Goal: Task Accomplishment & Management: Manage account settings

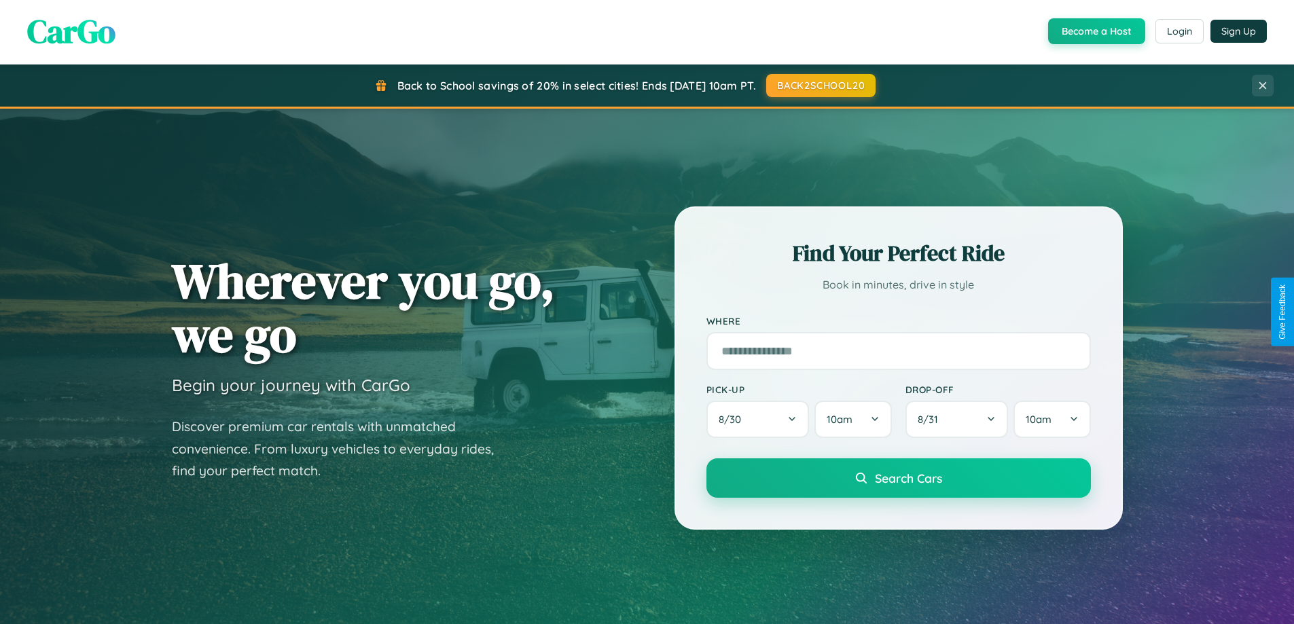
scroll to position [586, 0]
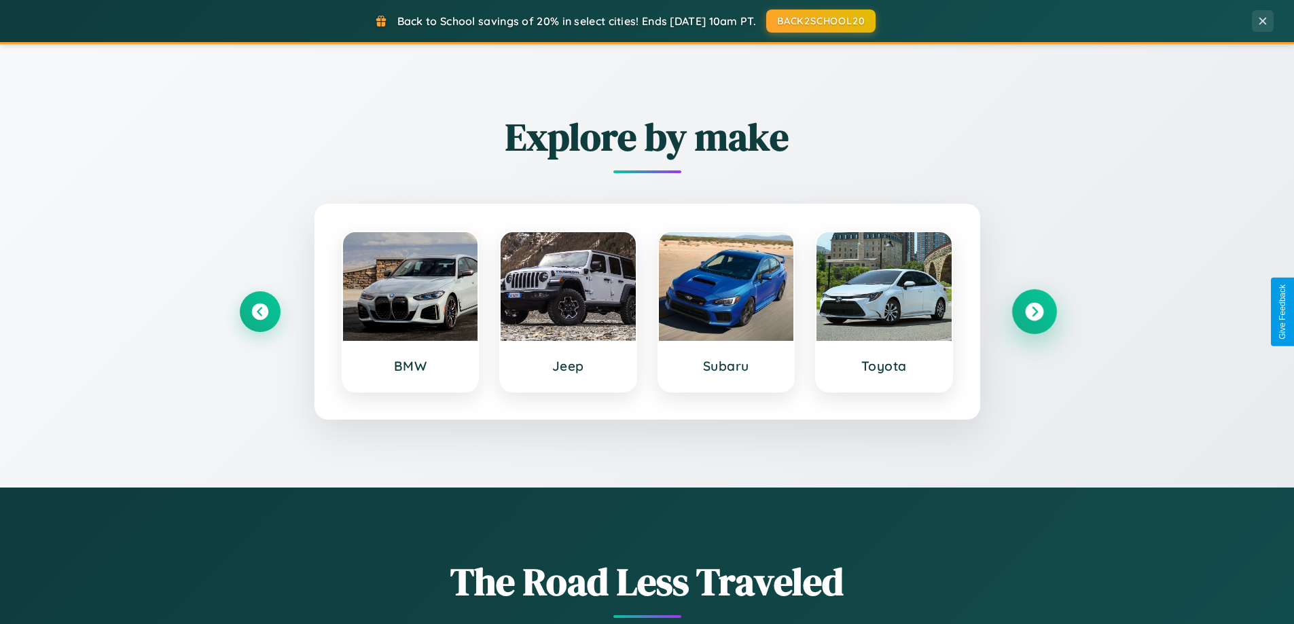
click at [1034, 312] on icon at bounding box center [1034, 312] width 18 height 18
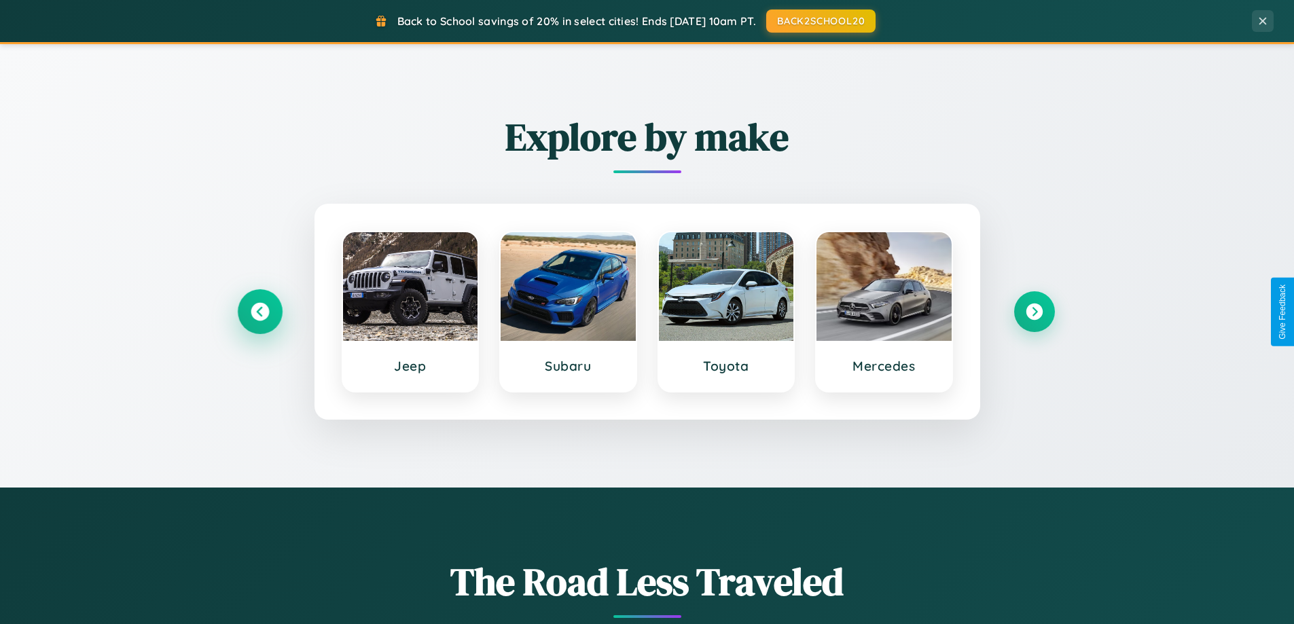
click at [260, 312] on icon at bounding box center [260, 312] width 18 height 18
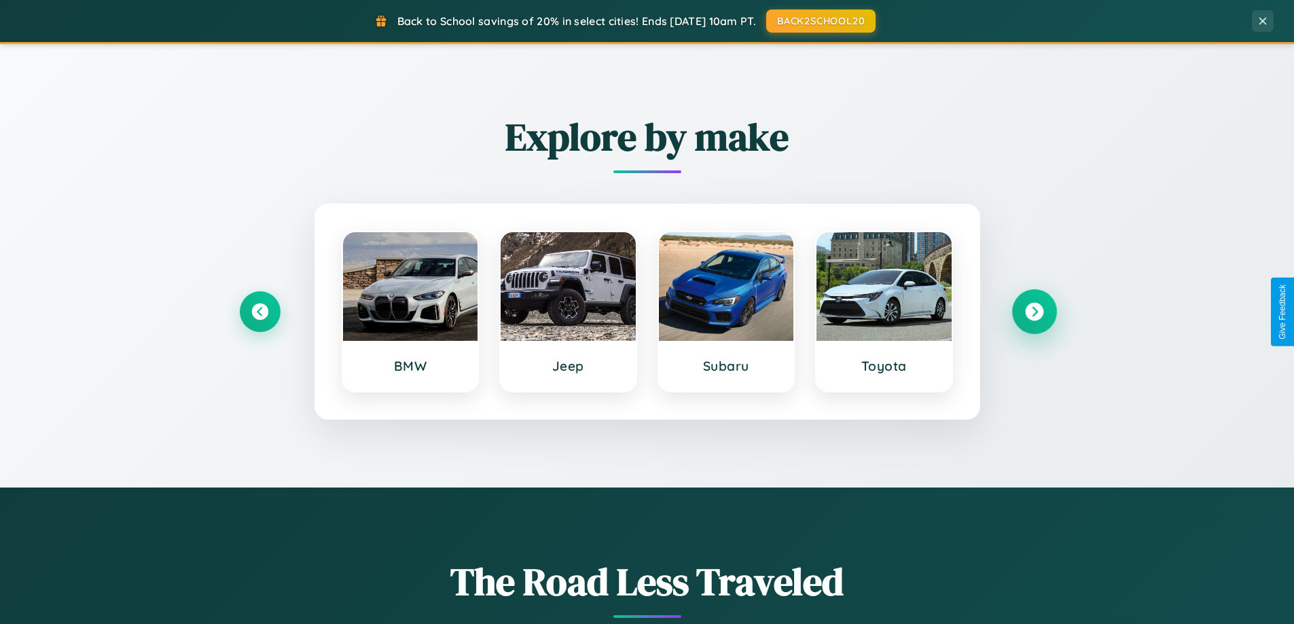
click at [1034, 312] on icon at bounding box center [1034, 312] width 18 height 18
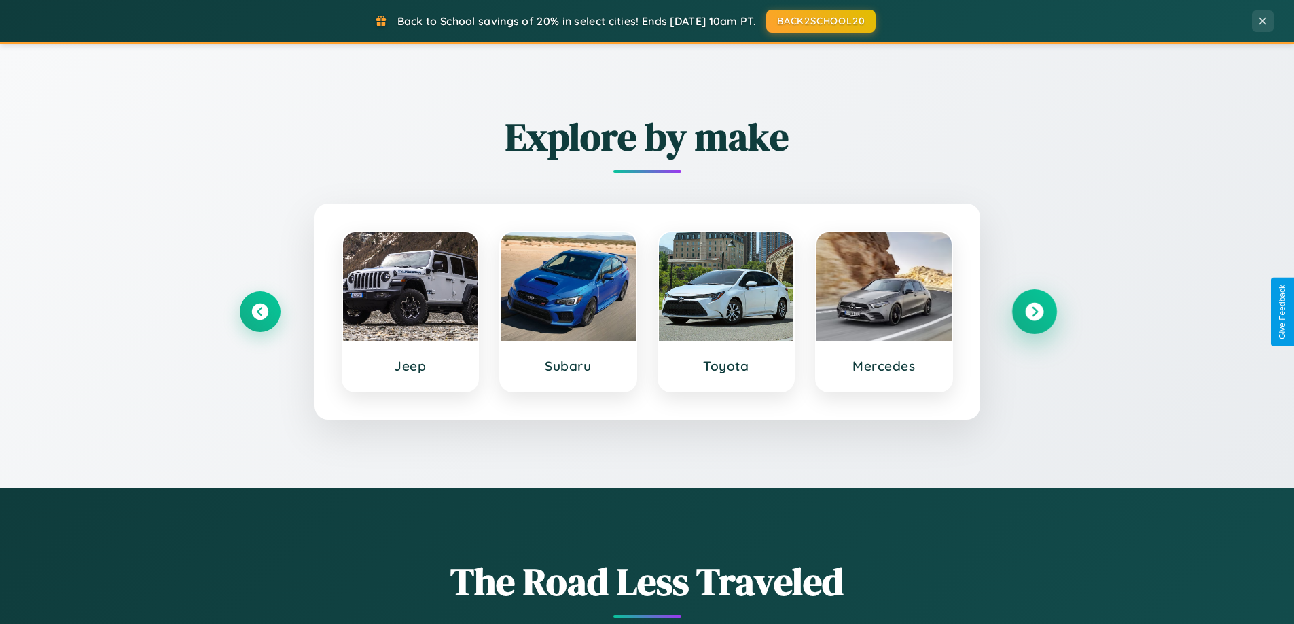
click at [1034, 312] on icon at bounding box center [1034, 312] width 18 height 18
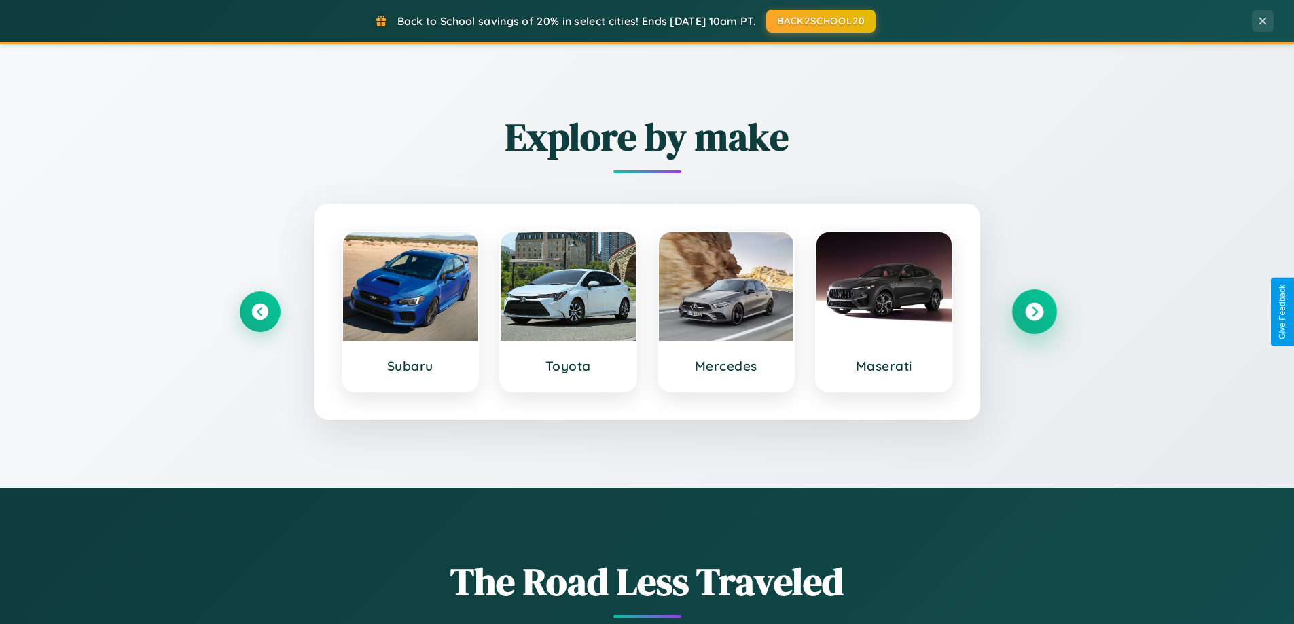
click at [1034, 312] on icon at bounding box center [1034, 312] width 18 height 18
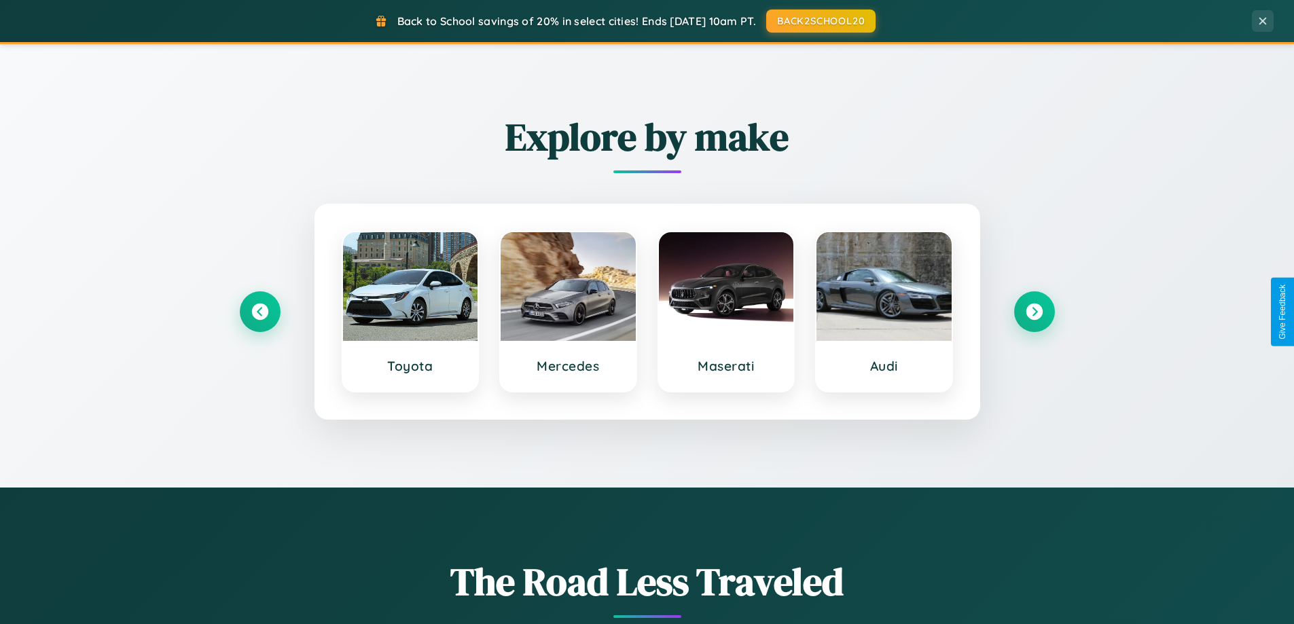
scroll to position [0, 0]
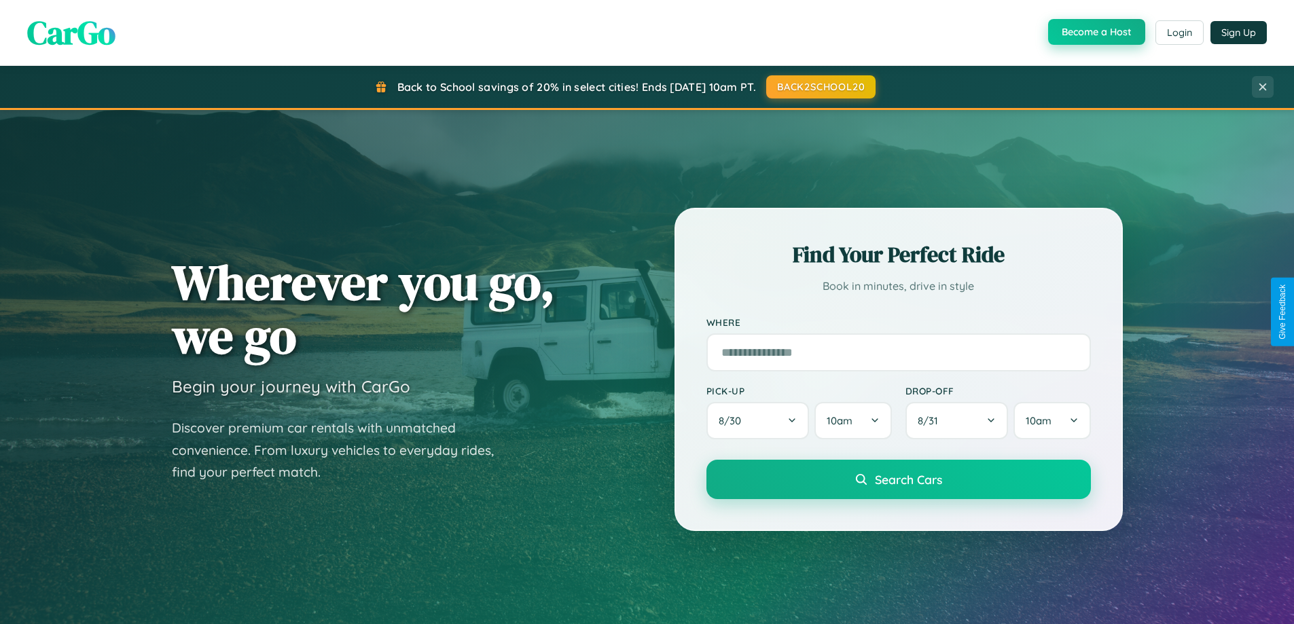
click at [1095, 33] on button "Become a Host" at bounding box center [1096, 32] width 97 height 26
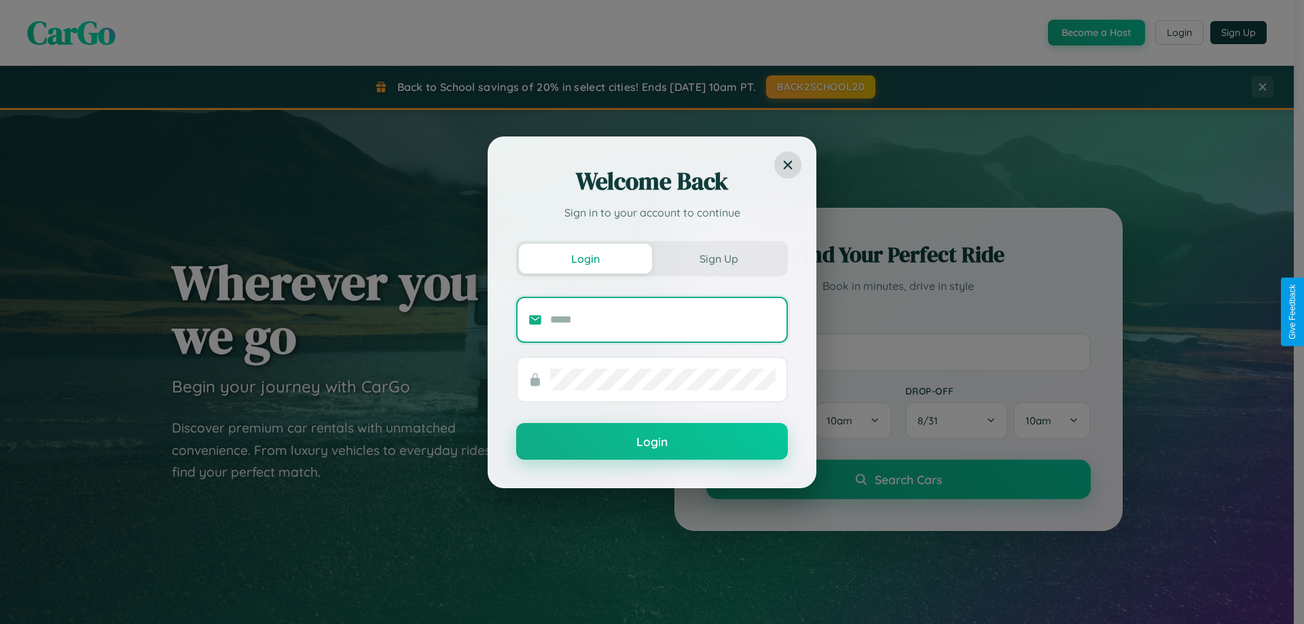
click at [663, 319] on input "text" at bounding box center [663, 320] width 226 height 22
type input "**********"
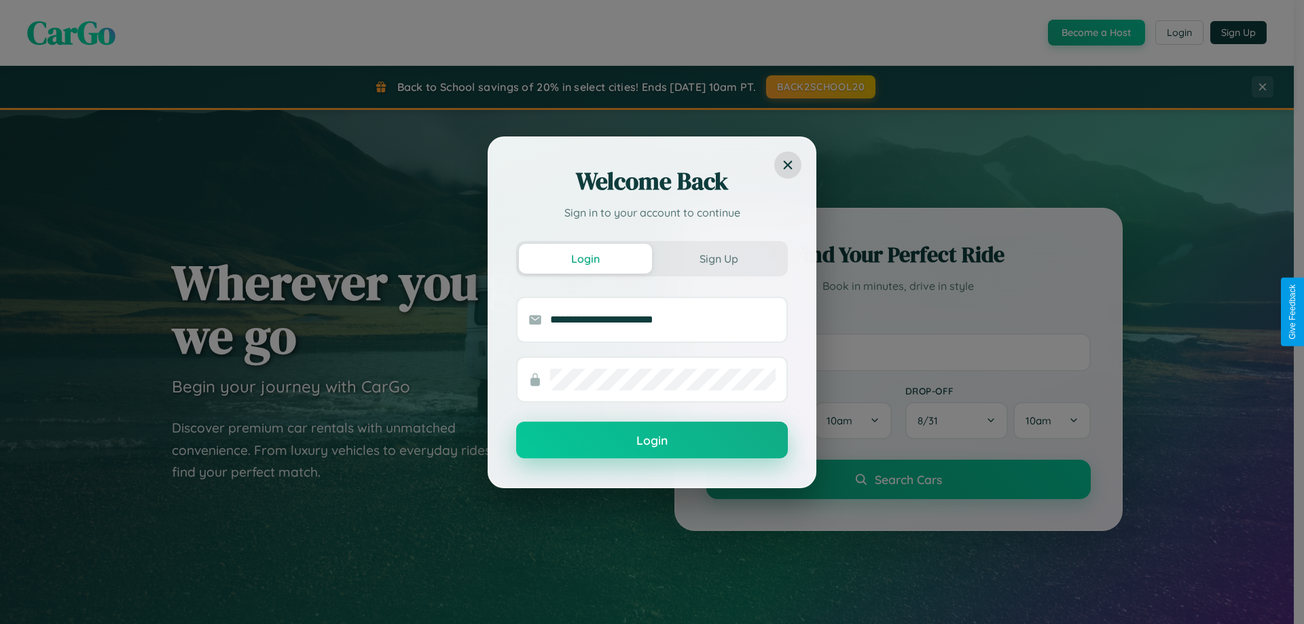
click at [652, 441] on button "Login" at bounding box center [652, 440] width 272 height 37
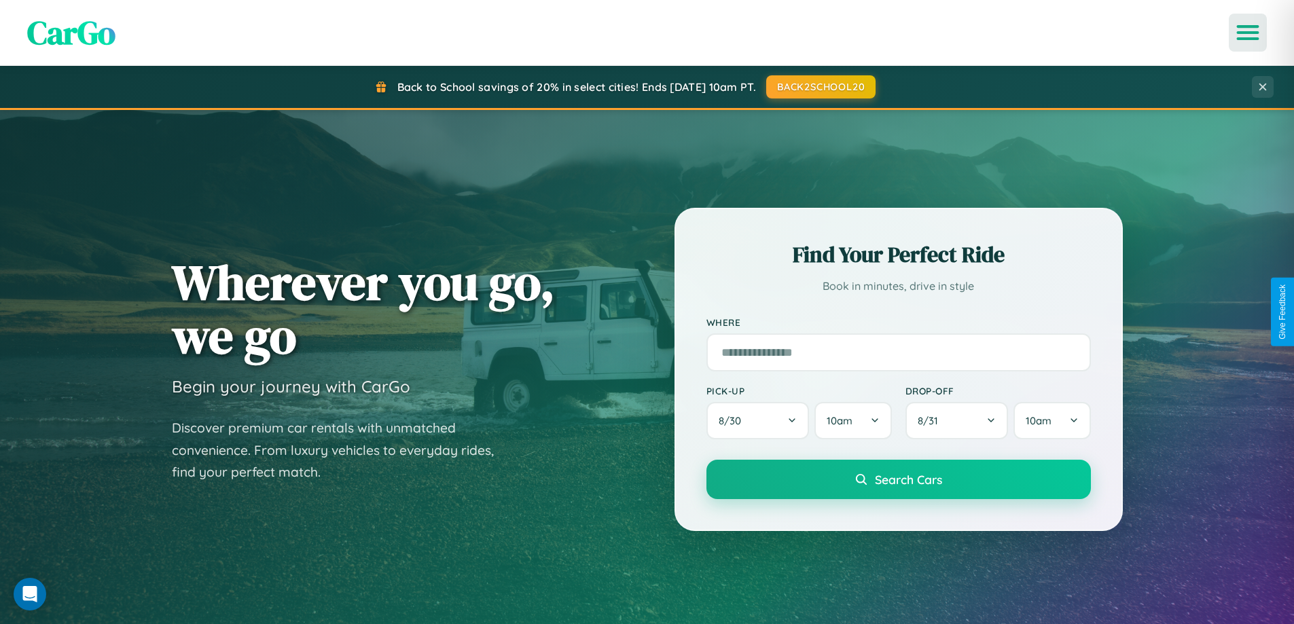
click at [1248, 33] on icon "Open menu" at bounding box center [1249, 32] width 20 height 12
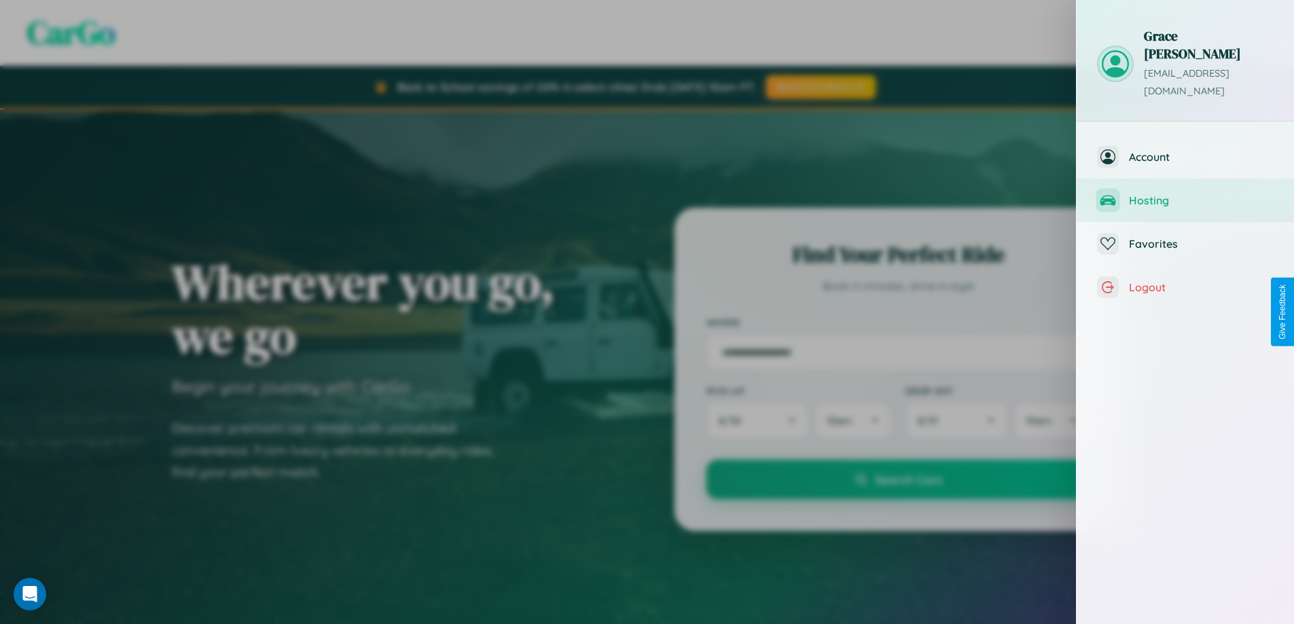
click at [1186, 194] on span "Hosting" at bounding box center [1201, 201] width 145 height 14
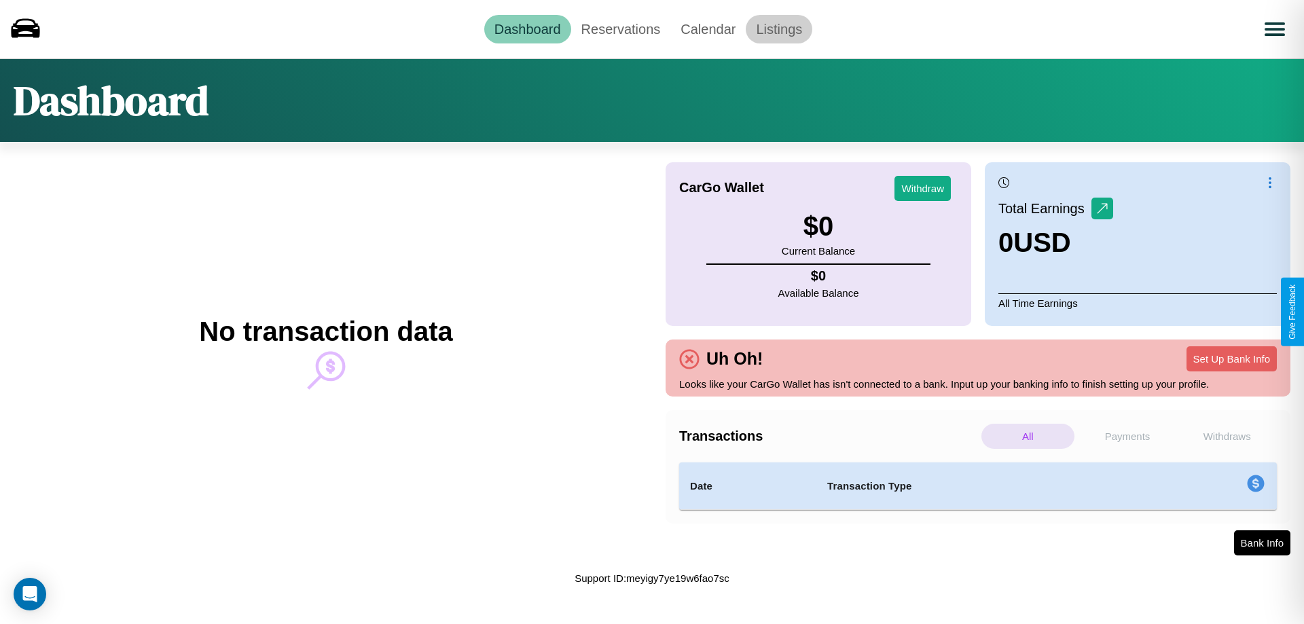
click at [779, 29] on link "Listings" at bounding box center [779, 29] width 67 height 29
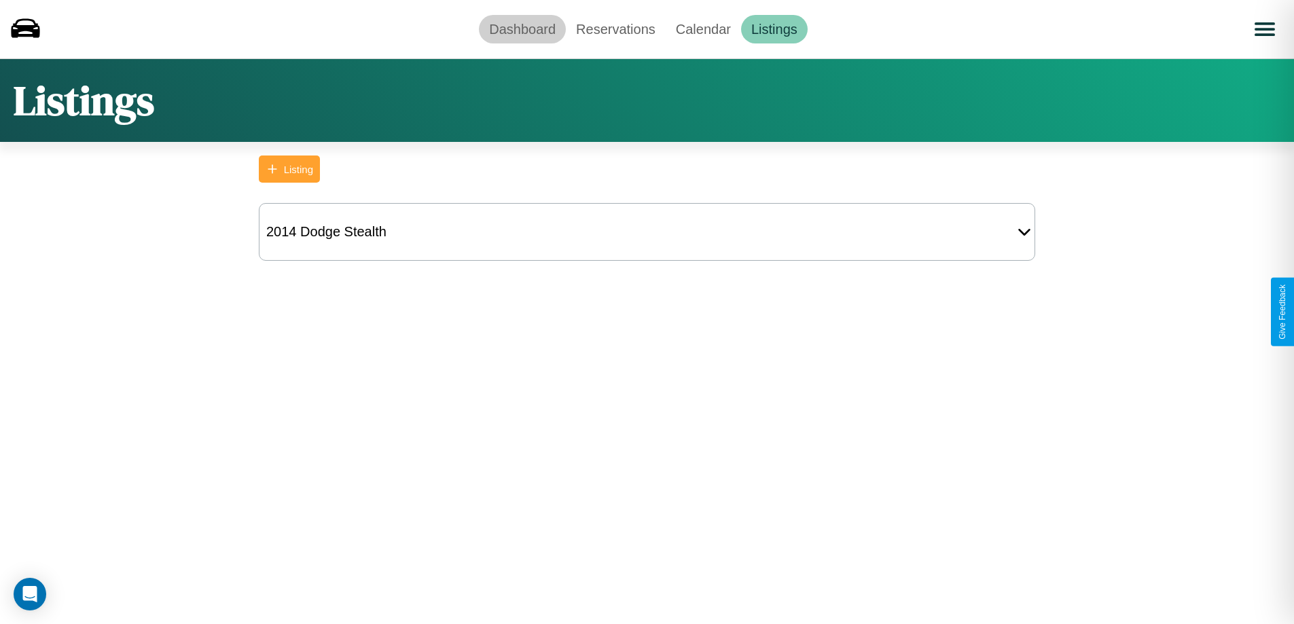
click at [522, 29] on link "Dashboard" at bounding box center [522, 29] width 87 height 29
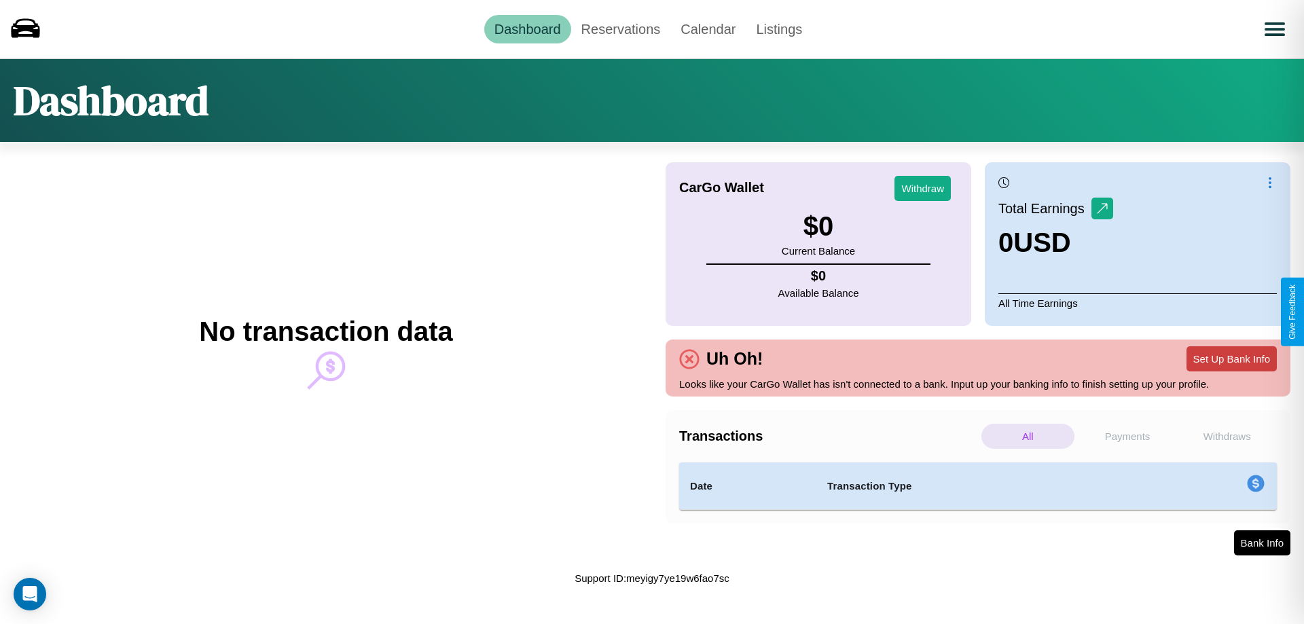
click at [1232, 359] on button "Set Up Bank Info" at bounding box center [1232, 358] width 90 height 25
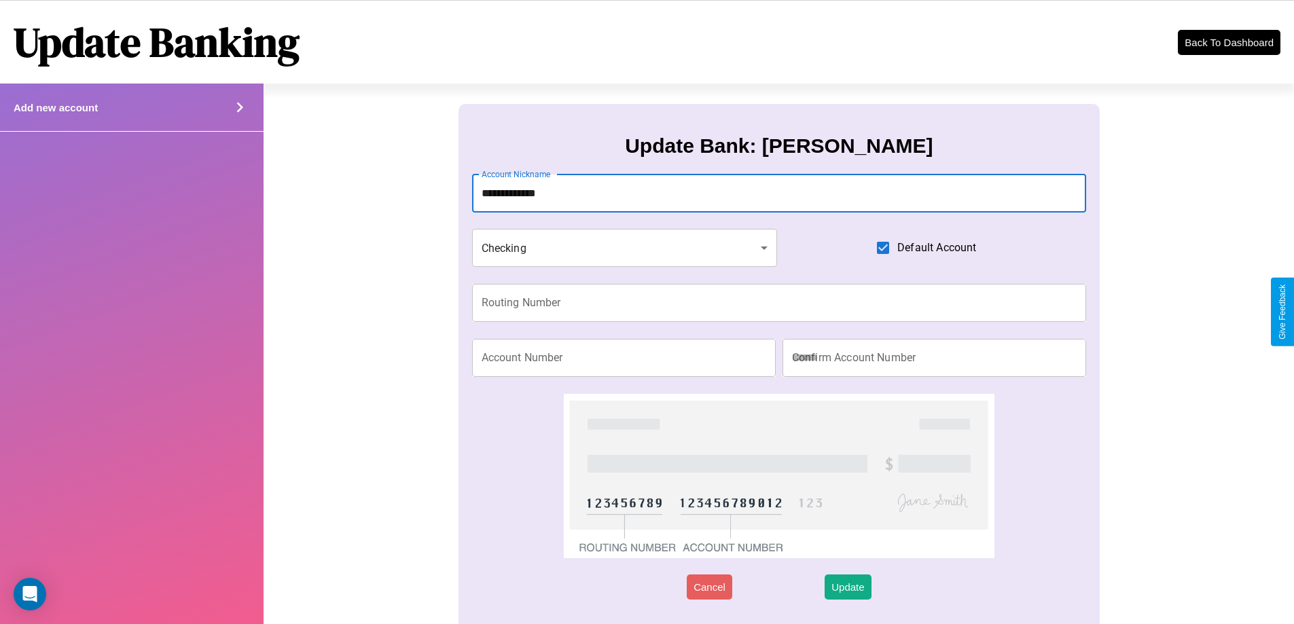
type input "**********"
